Goal: Task Accomplishment & Management: Use online tool/utility

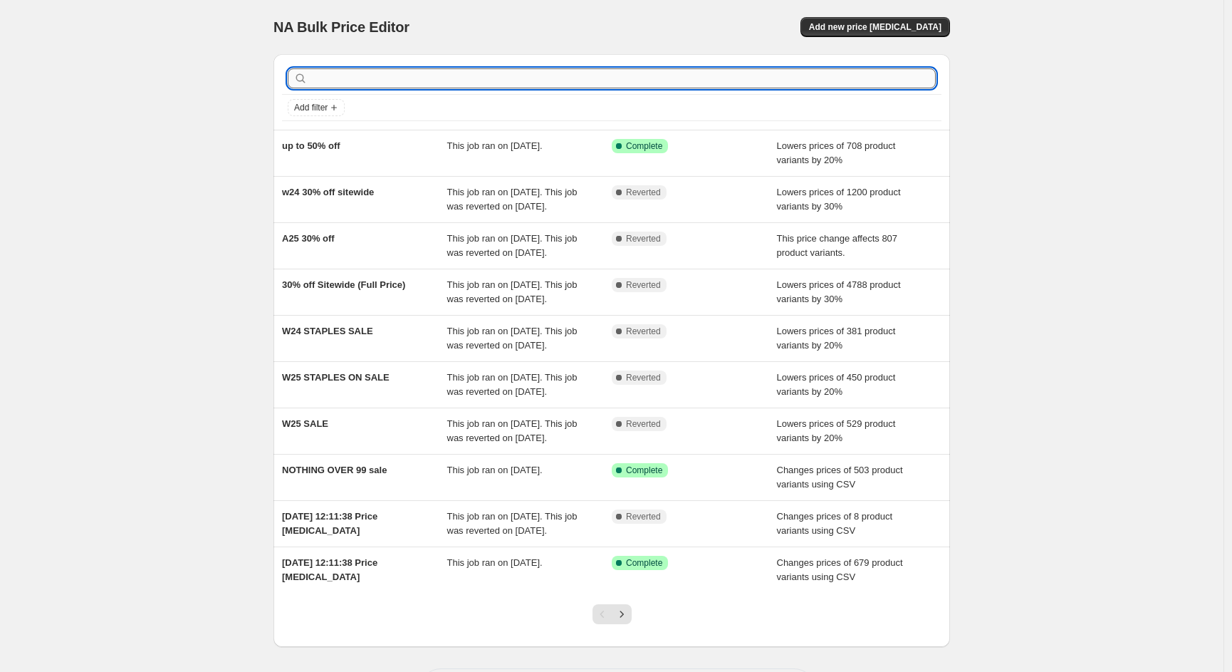
click at [432, 71] on input "text" at bounding box center [623, 78] width 625 height 20
type input "N"
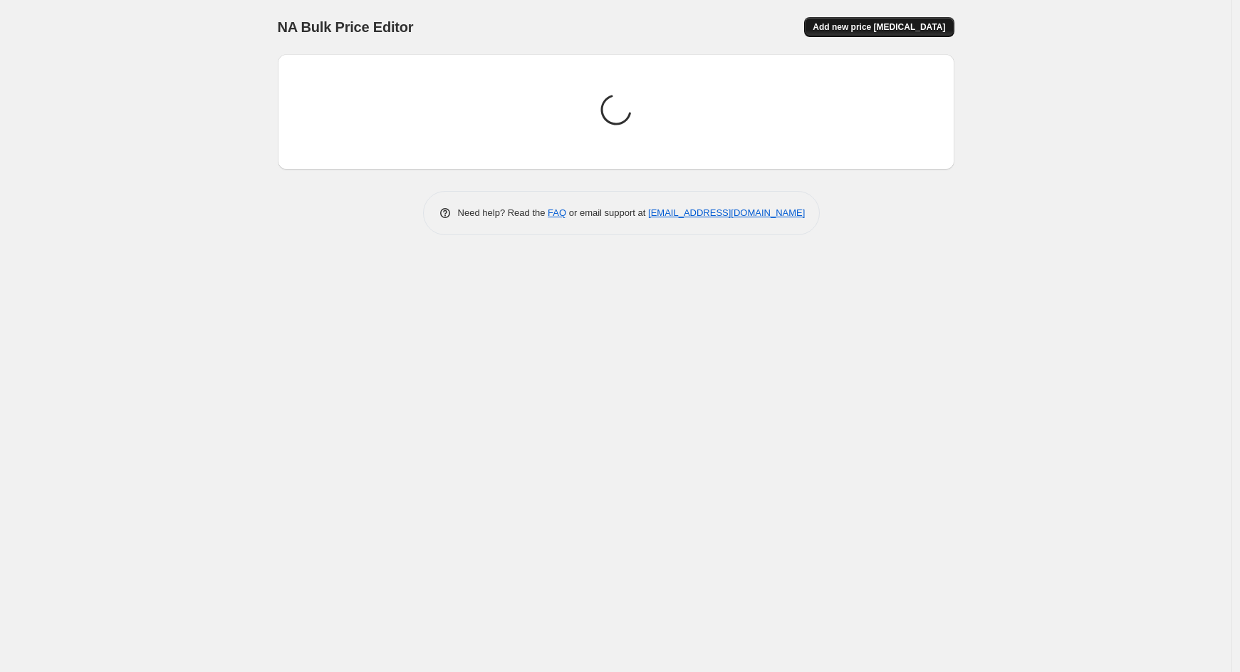
click at [907, 24] on span "Add new price [MEDICAL_DATA]" at bounding box center [879, 26] width 132 height 11
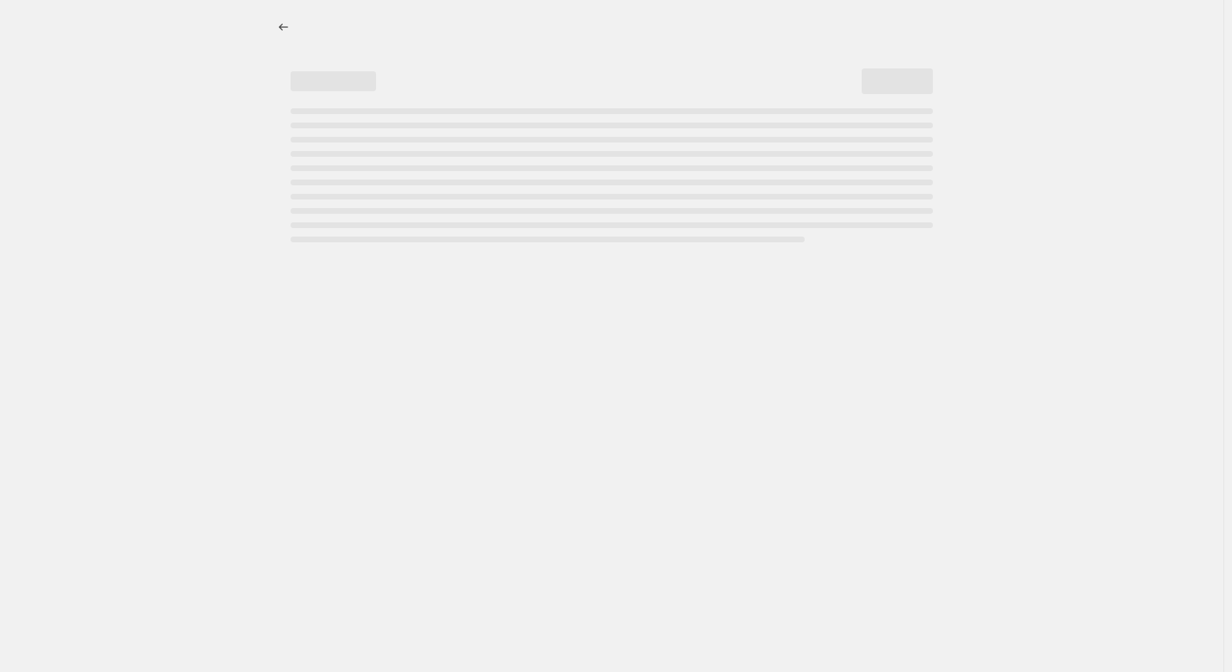
select select "percentage"
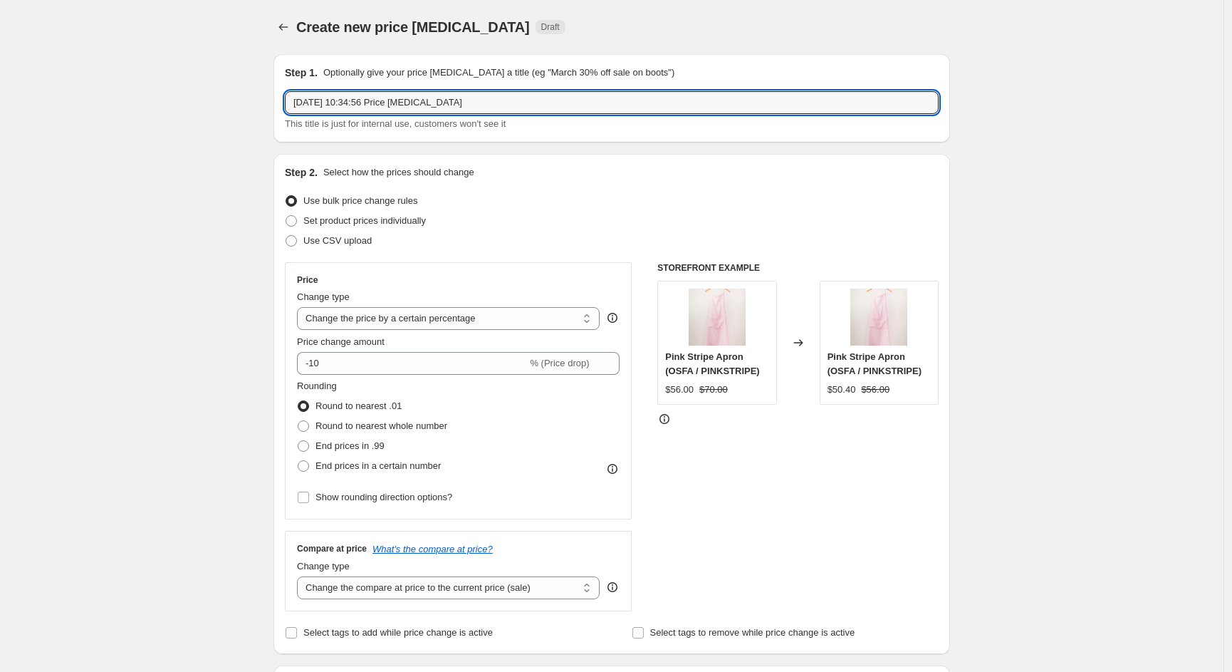
drag, startPoint x: 504, startPoint y: 104, endPoint x: 144, endPoint y: 80, distance: 361.2
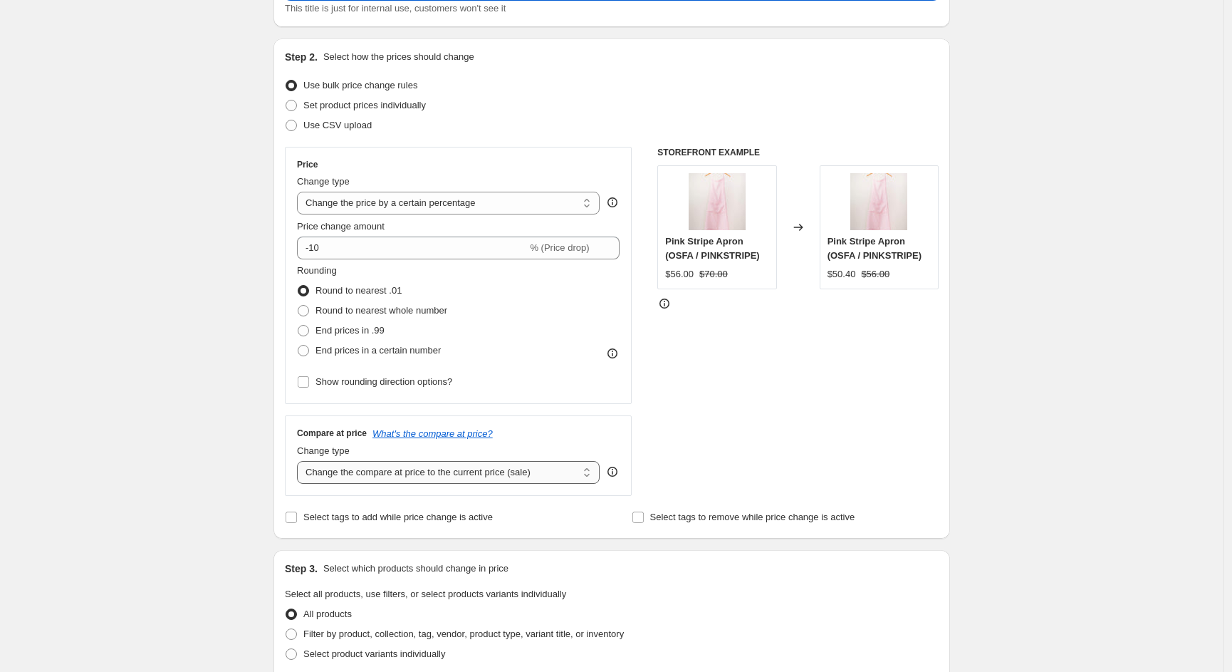
scroll to position [94, 0]
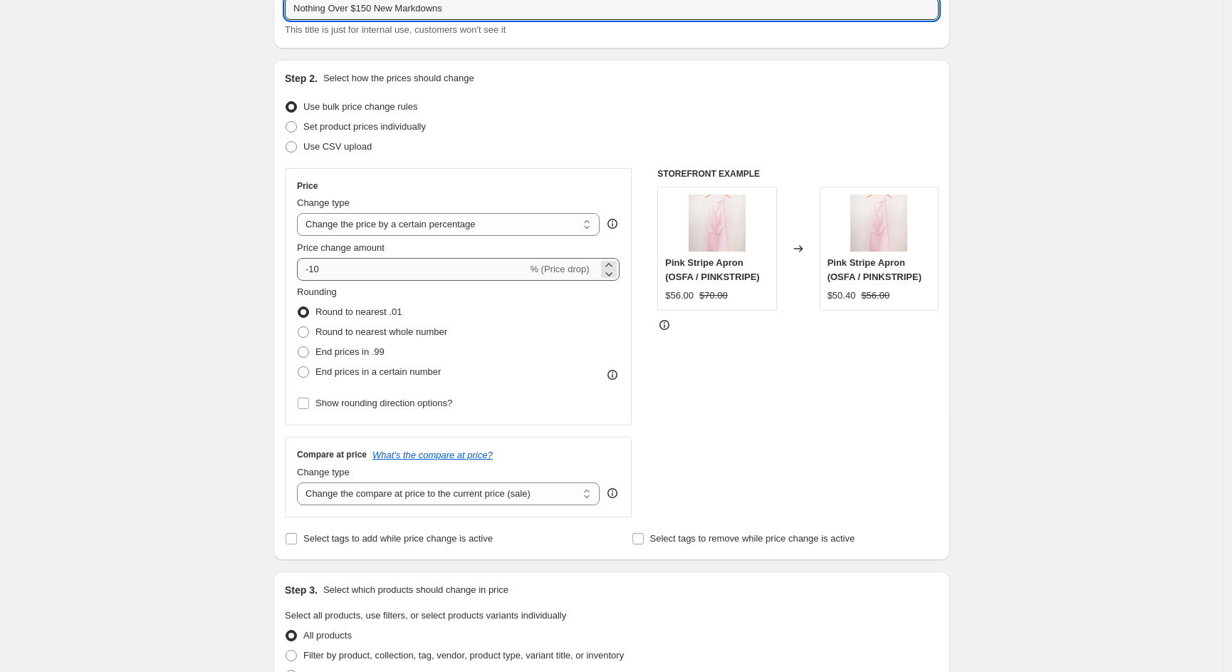
type input "Nothing Over $150 New Markdowns"
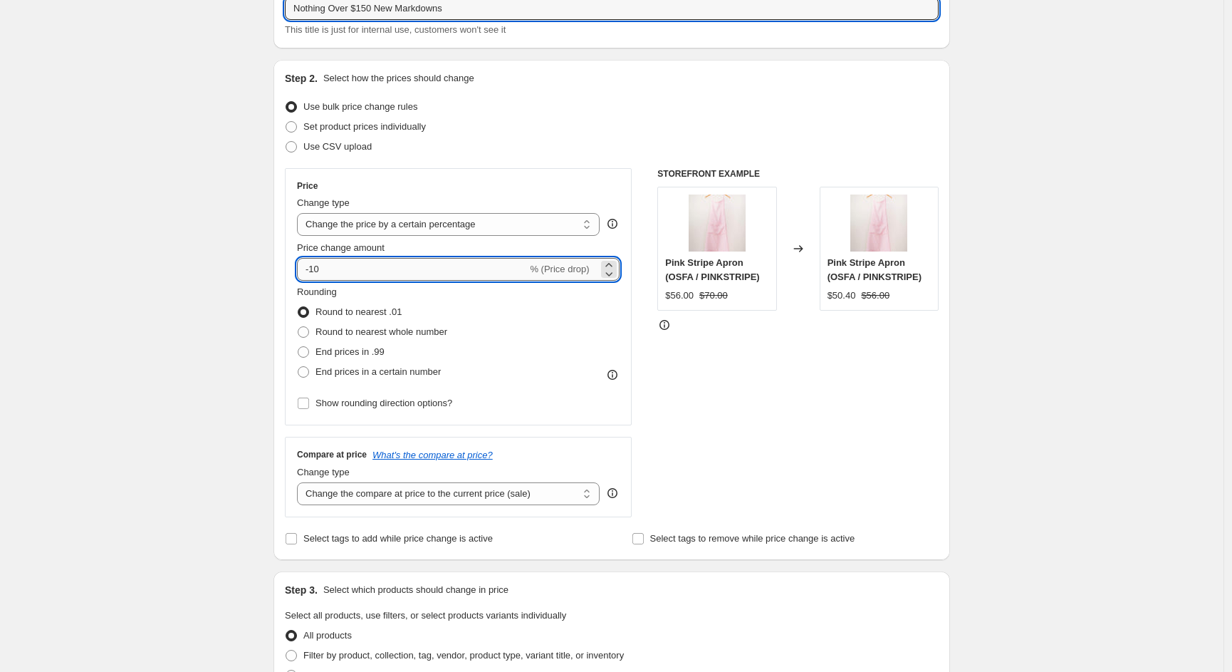
click at [369, 270] on input "-10" at bounding box center [412, 269] width 230 height 23
click at [355, 131] on span "Set product prices individually" at bounding box center [364, 126] width 123 height 11
click at [286, 122] on input "Set product prices individually" at bounding box center [286, 121] width 1 height 1
radio input "true"
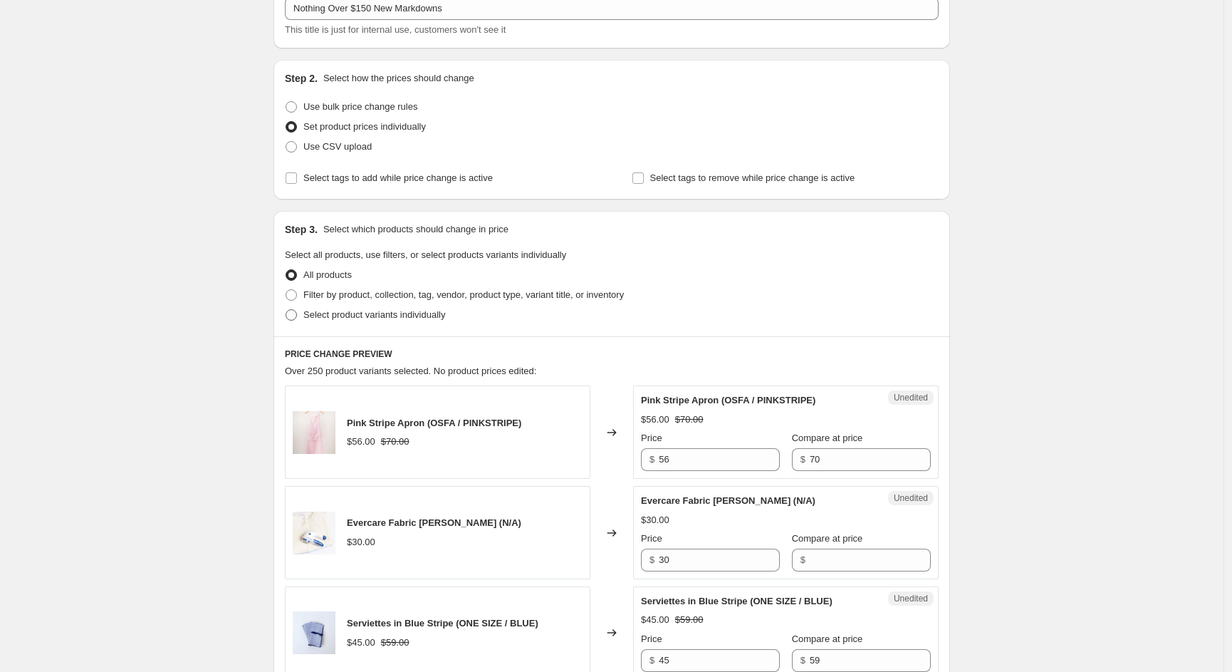
click at [336, 317] on span "Select product variants individually" at bounding box center [374, 314] width 142 height 11
click at [286, 310] on input "Select product variants individually" at bounding box center [286, 309] width 1 height 1
radio input "true"
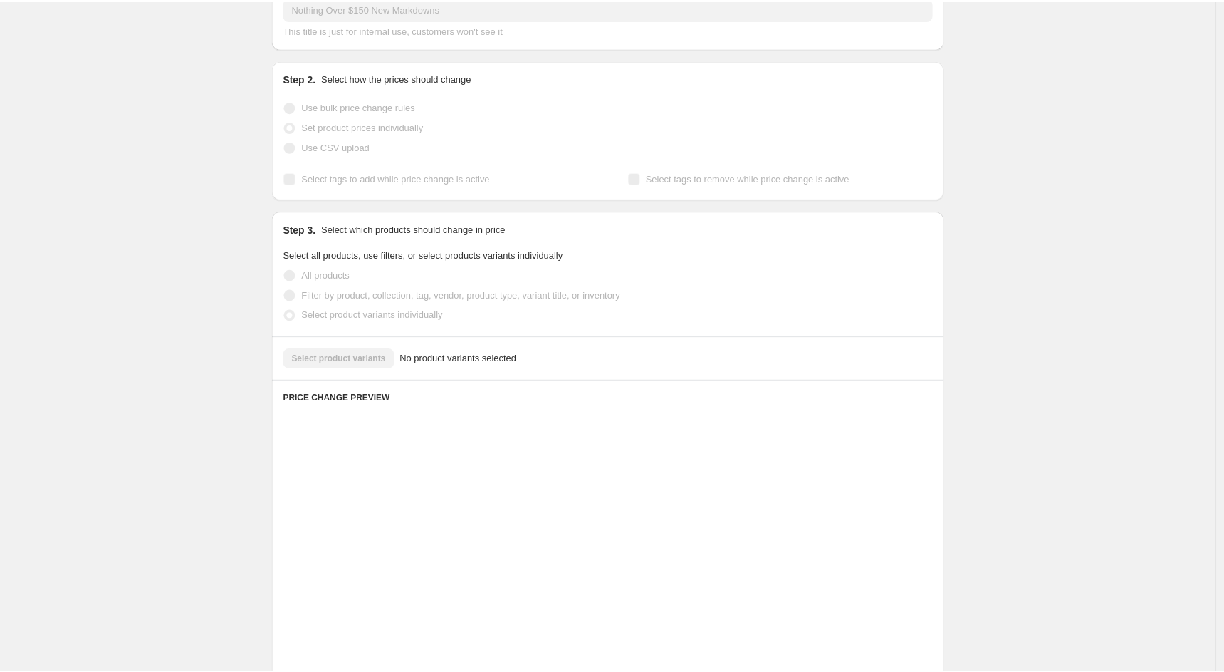
scroll to position [76, 0]
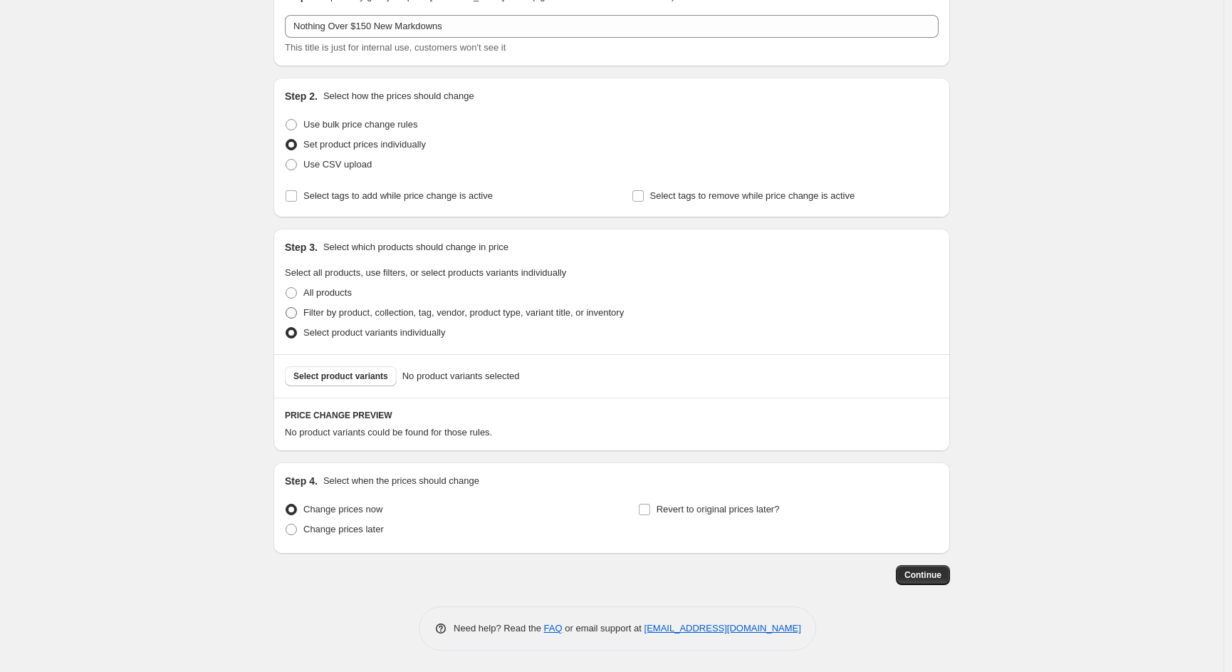
click at [347, 314] on span "Filter by product, collection, tag, vendor, product type, variant title, or inv…" at bounding box center [463, 312] width 321 height 11
click at [286, 308] on input "Filter by product, collection, tag, vendor, product type, variant title, or inv…" at bounding box center [286, 307] width 1 height 1
radio input "true"
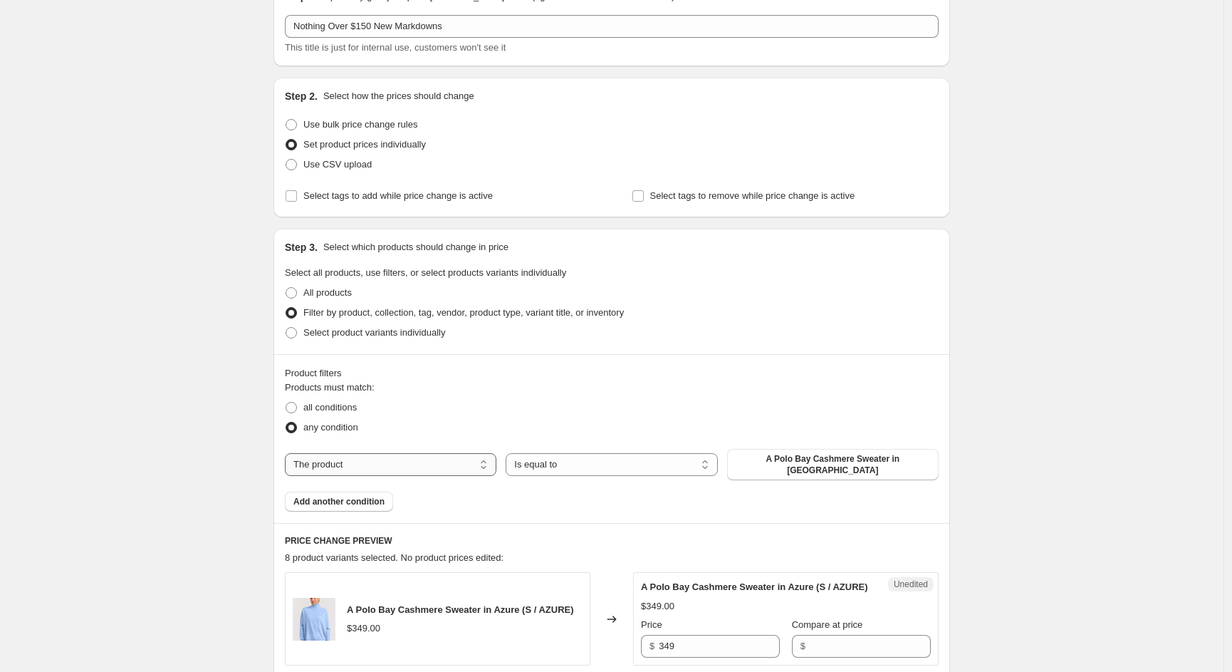
click at [459, 459] on select "The product The product's collection The product's tag The product's vendor The…" at bounding box center [391, 464] width 212 height 23
click at [602, 464] on select "Is equal to Is not equal to" at bounding box center [612, 464] width 212 height 23
click at [399, 457] on select "The product The product's collection The product's tag The product's vendor The…" at bounding box center [391, 464] width 212 height 23
click at [288, 453] on select "The product The product's collection The product's tag The product's vendor The…" at bounding box center [391, 464] width 212 height 23
click at [532, 454] on select "Is equal to Is not equal to" at bounding box center [612, 464] width 212 height 23
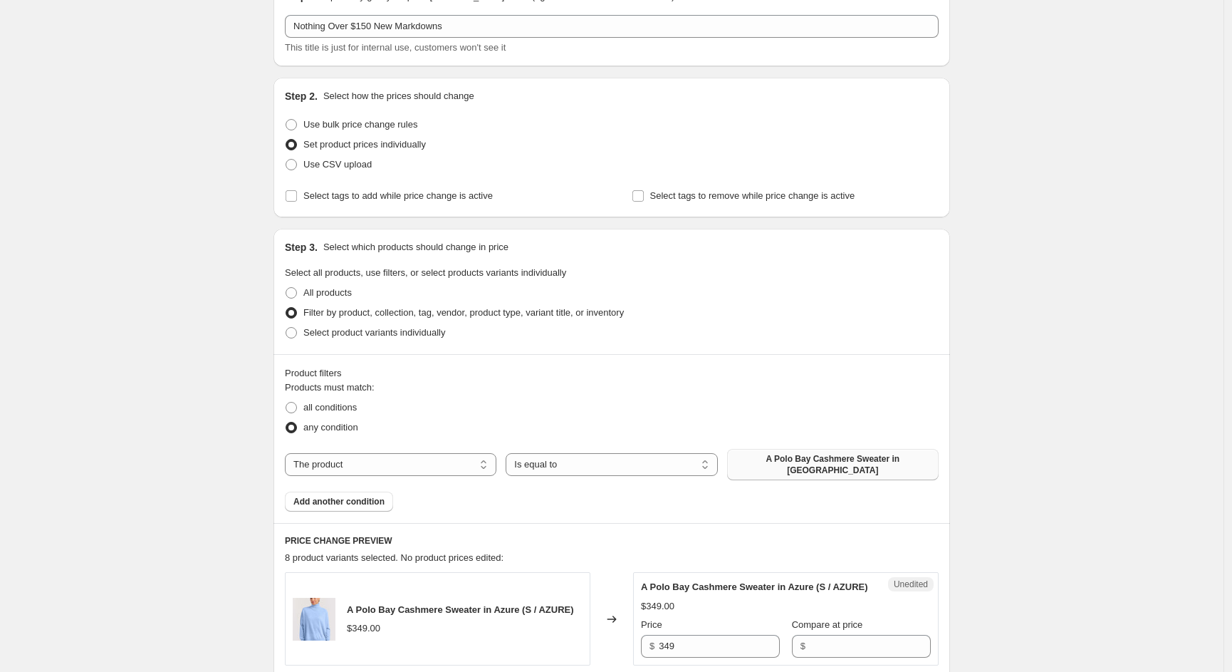
click at [828, 457] on span "A Polo Bay Cashmere Sweater in [GEOGRAPHIC_DATA]" at bounding box center [833, 464] width 194 height 23
click at [384, 465] on select "The product The product's collection The product's tag The product's vendor The…" at bounding box center [391, 464] width 212 height 23
click at [598, 455] on select "Is equal to Is not equal to" at bounding box center [612, 464] width 212 height 23
